Goal: Task Accomplishment & Management: Manage account settings

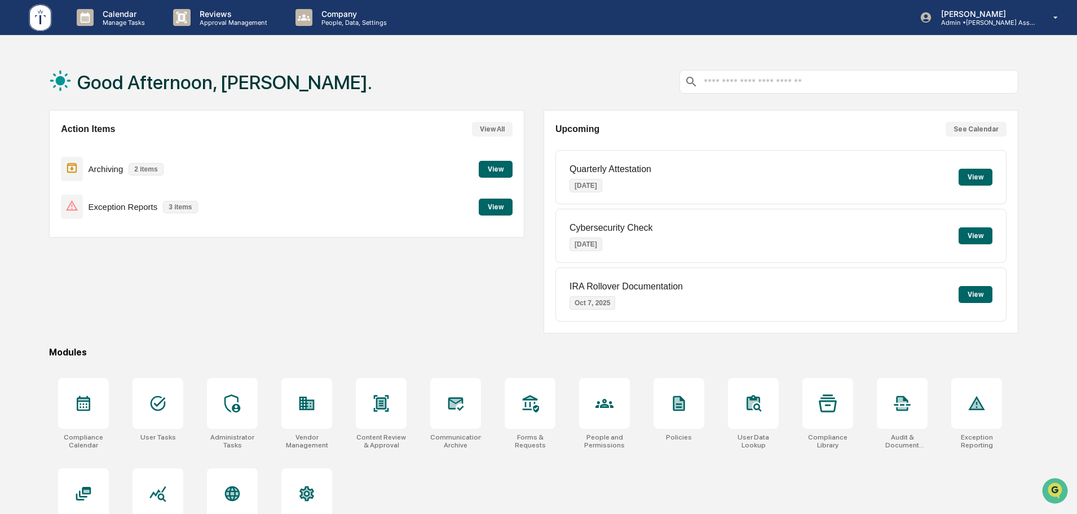
click at [493, 205] on button "View" at bounding box center [496, 206] width 34 height 17
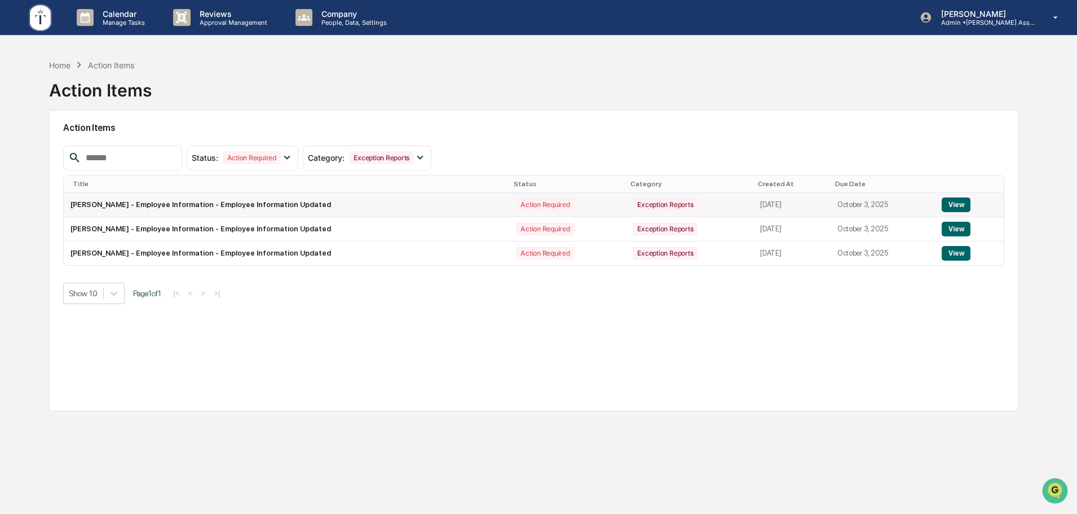
click at [958, 204] on button "View" at bounding box center [956, 204] width 29 height 15
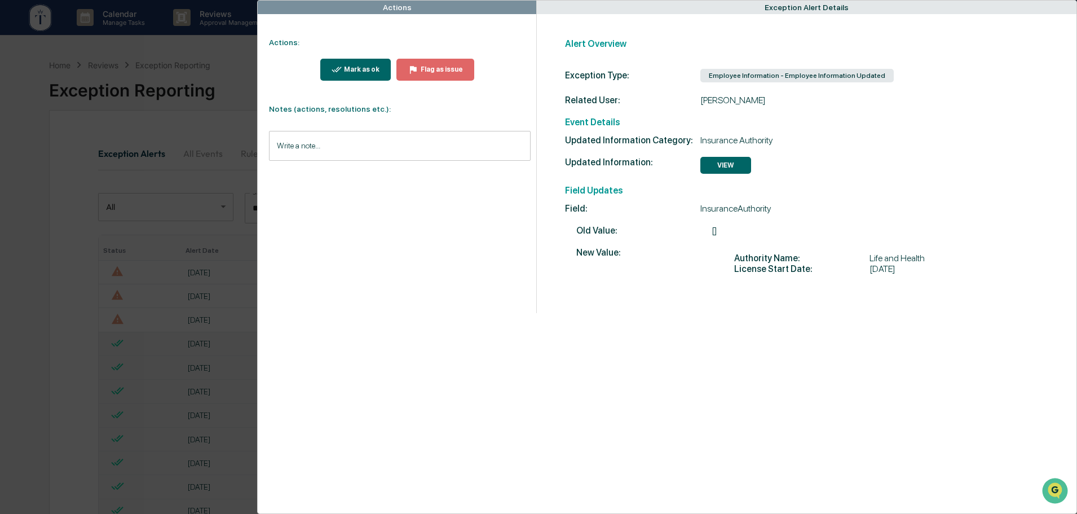
click at [350, 65] on div "Mark as ok" at bounding box center [361, 69] width 38 height 8
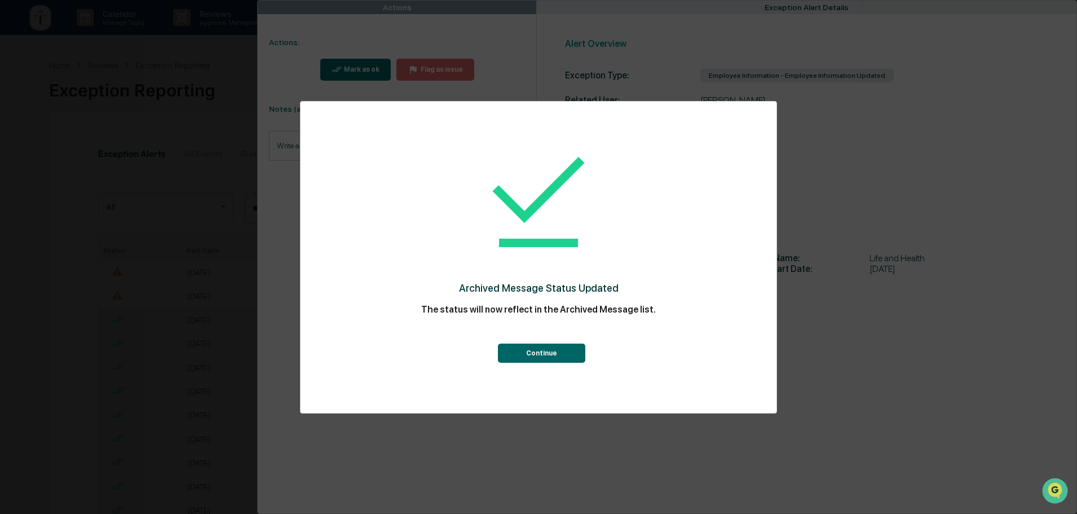
click at [558, 353] on button "Continue" at bounding box center [541, 352] width 87 height 19
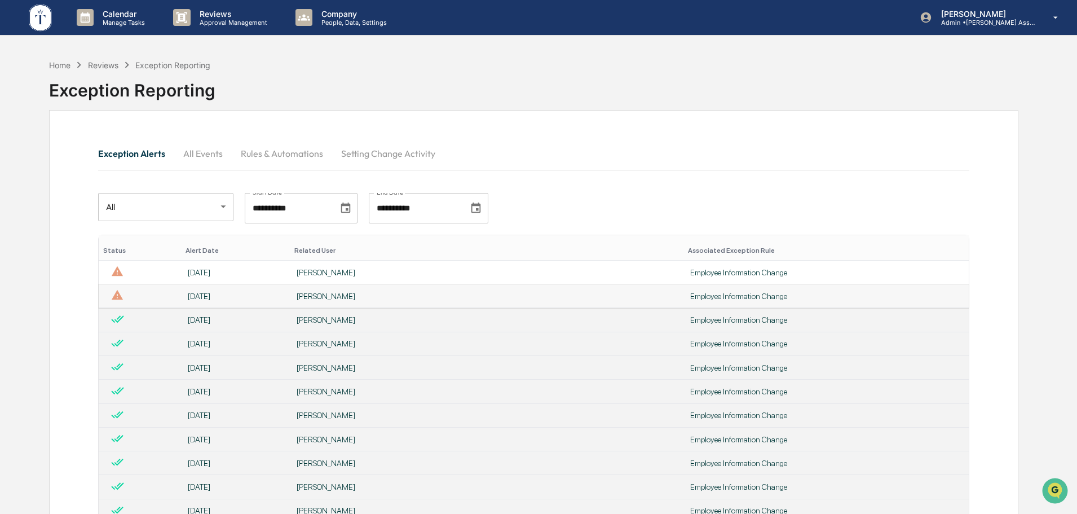
click at [416, 293] on div "[PERSON_NAME]" at bounding box center [487, 295] width 380 height 9
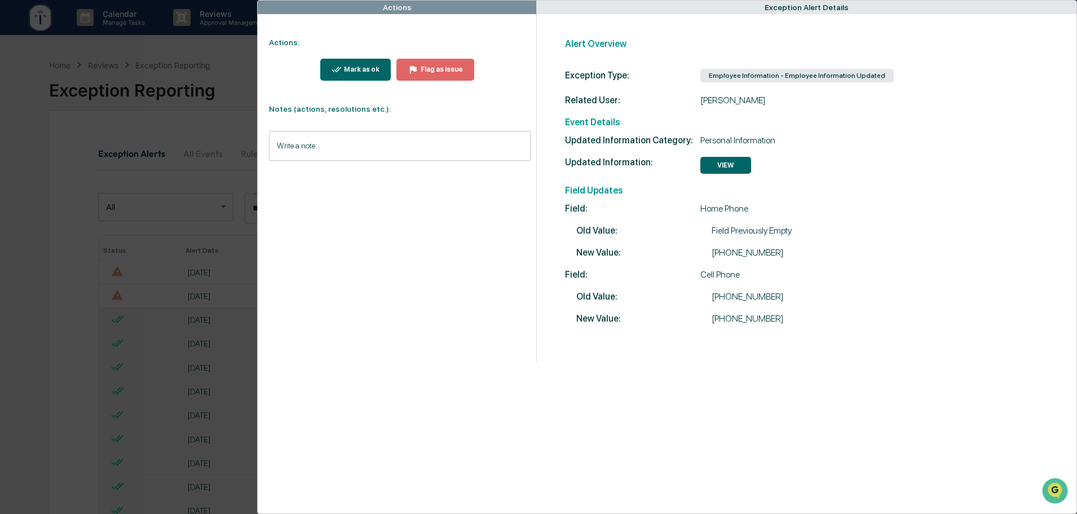
click at [360, 68] on div "Mark as ok" at bounding box center [361, 69] width 38 height 8
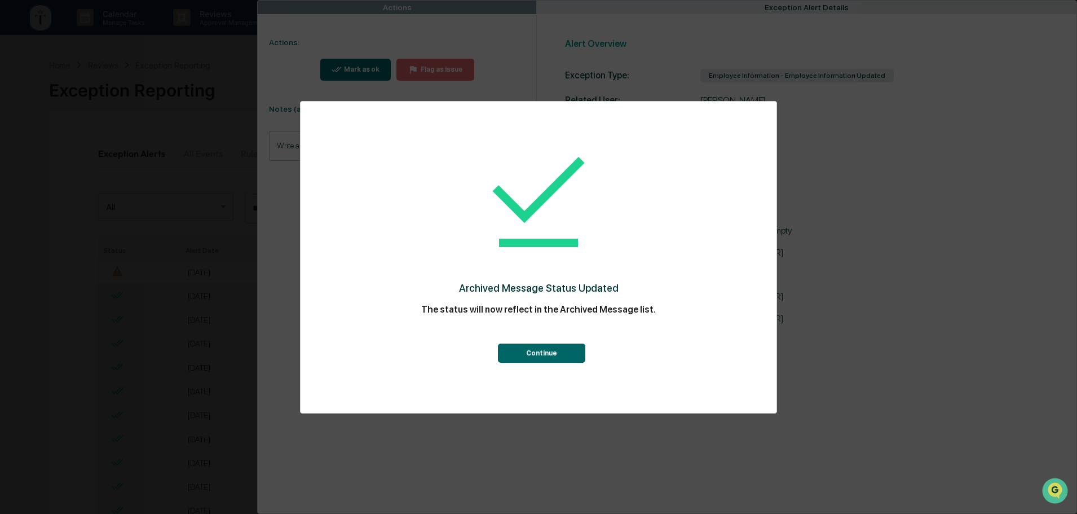
click at [549, 353] on button "Continue" at bounding box center [541, 352] width 87 height 19
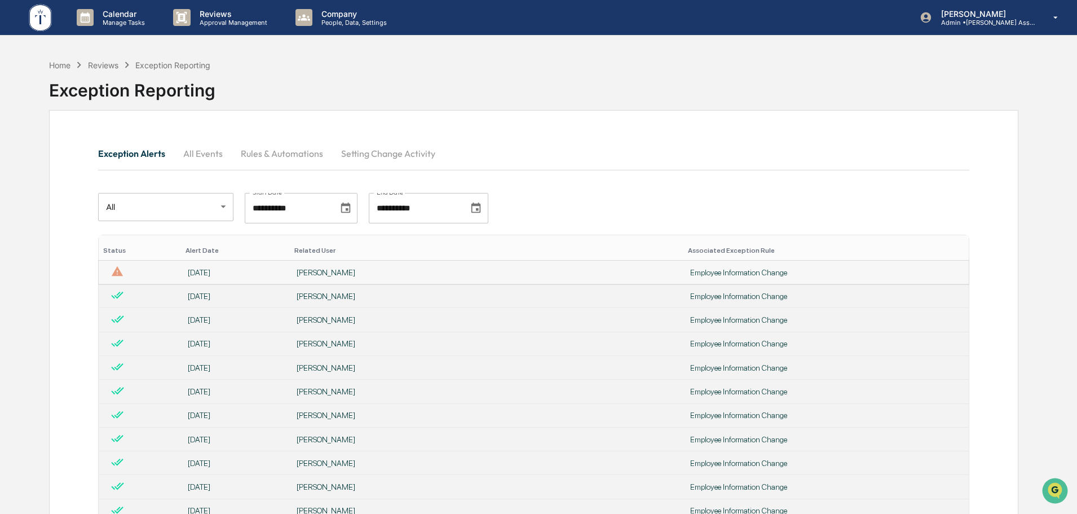
click at [388, 270] on div "[PERSON_NAME]" at bounding box center [487, 272] width 380 height 9
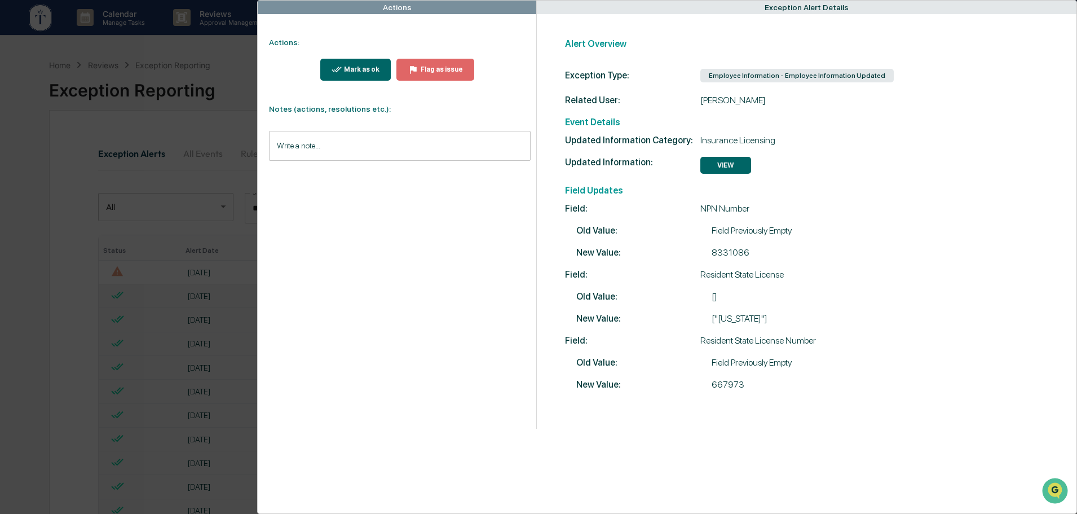
click at [370, 66] on div "Mark as ok" at bounding box center [361, 69] width 38 height 8
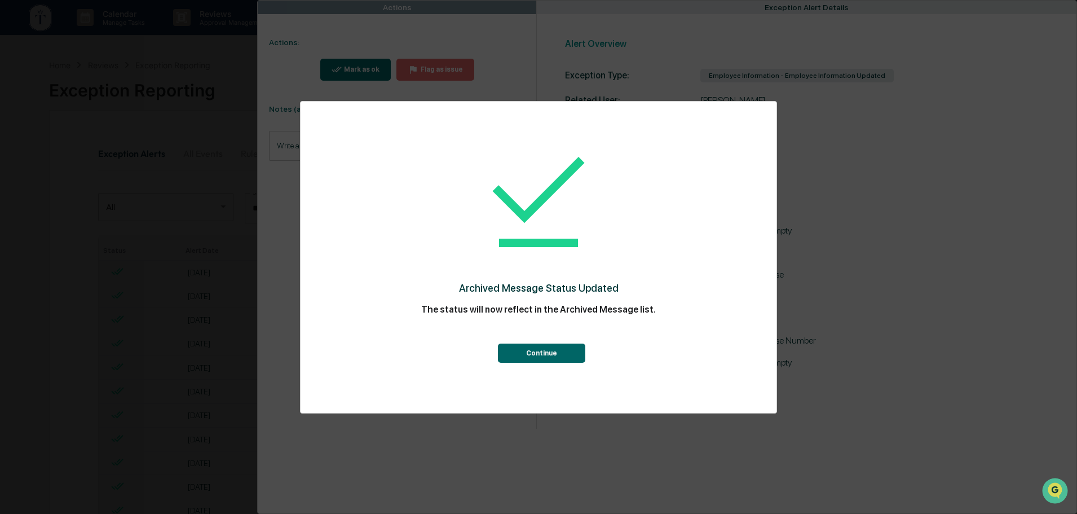
click at [538, 355] on button "Continue" at bounding box center [541, 352] width 87 height 19
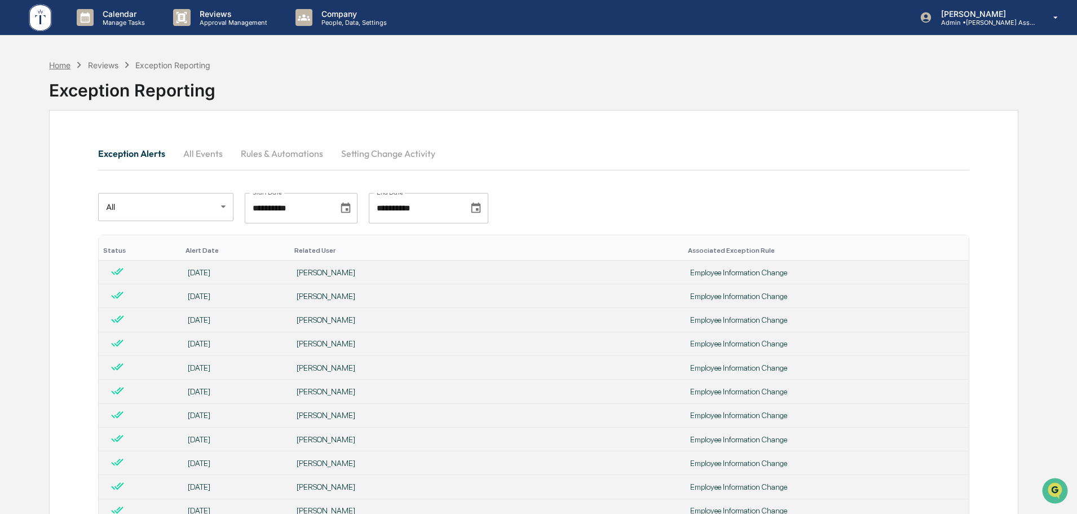
click at [51, 65] on div "Home" at bounding box center [59, 65] width 21 height 10
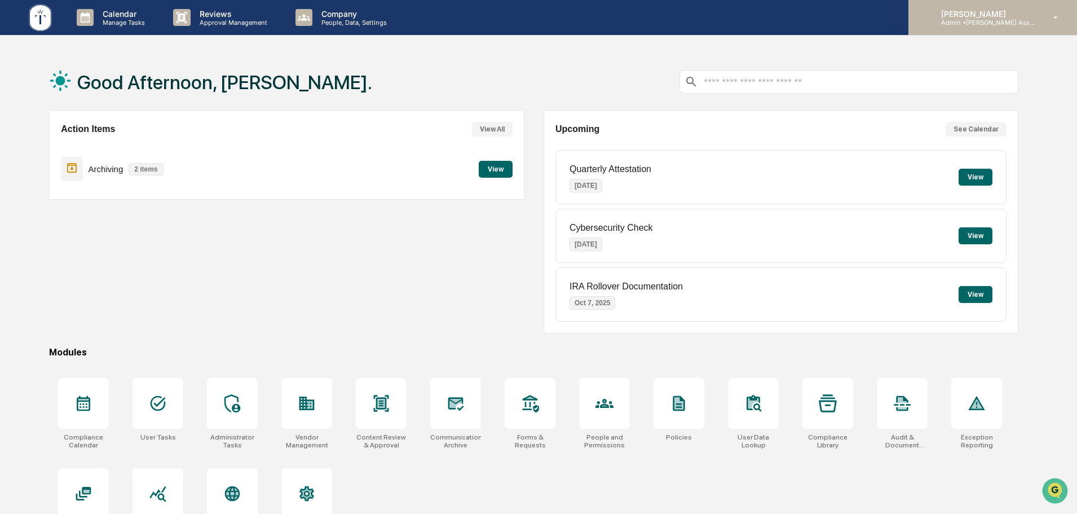
click at [979, 17] on p "[PERSON_NAME]" at bounding box center [984, 14] width 105 height 10
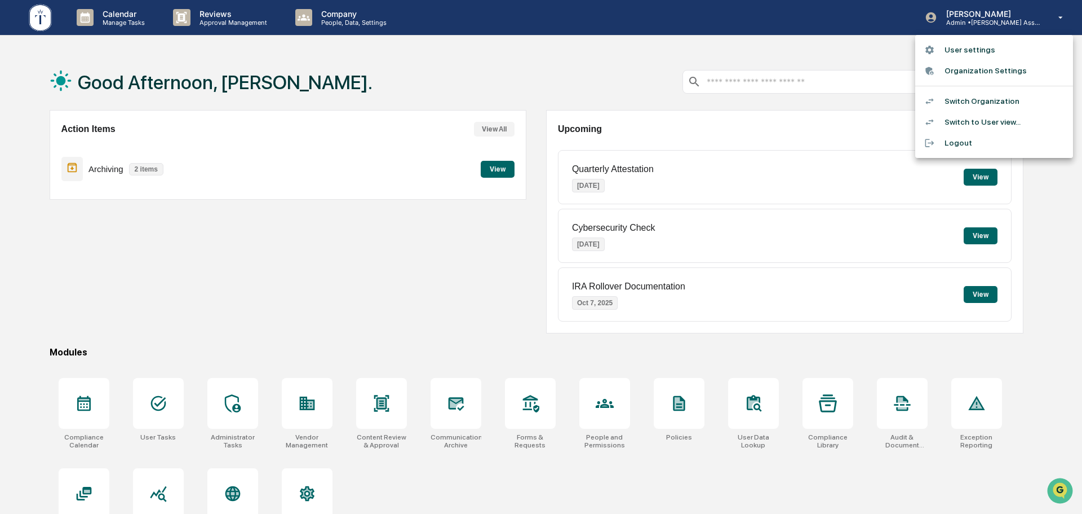
click at [965, 101] on li "Switch Organization" at bounding box center [995, 101] width 158 height 21
